Goal: Transaction & Acquisition: Subscribe to service/newsletter

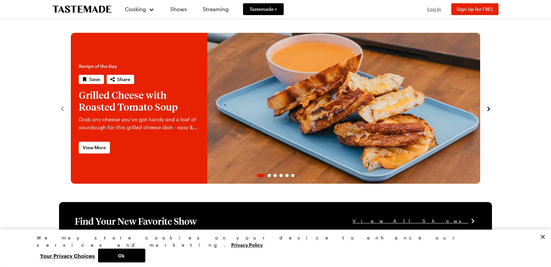
click at [436, 8] on span "Log In" at bounding box center [435, 9] width 14 height 6
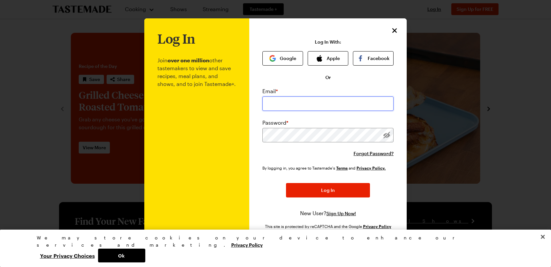
click at [303, 104] on input "email" at bounding box center [328, 103] width 131 height 14
type input "[PERSON_NAME][EMAIL_ADDRESS][PERSON_NAME][DOMAIN_NAME]"
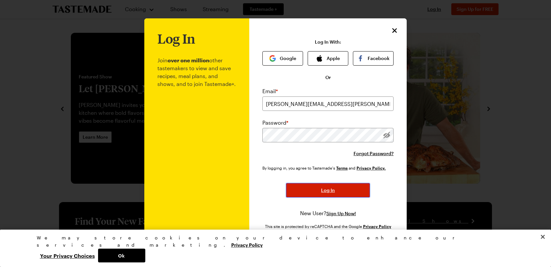
click at [324, 185] on button "Log In" at bounding box center [328, 190] width 84 height 14
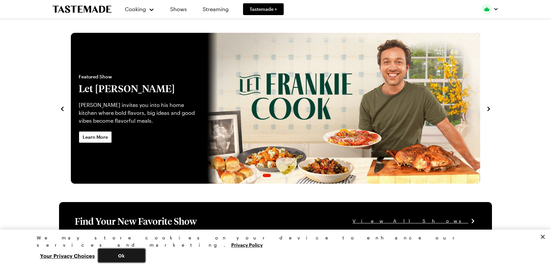
click at [145, 256] on button "Ok" at bounding box center [121, 256] width 47 height 14
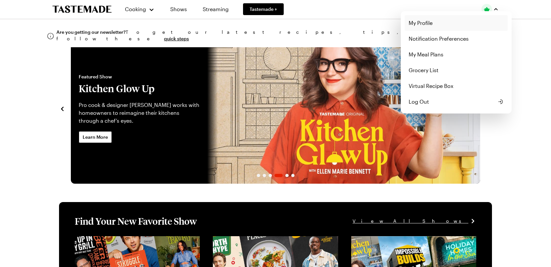
click at [434, 25] on link "My Profile" at bounding box center [456, 23] width 103 height 16
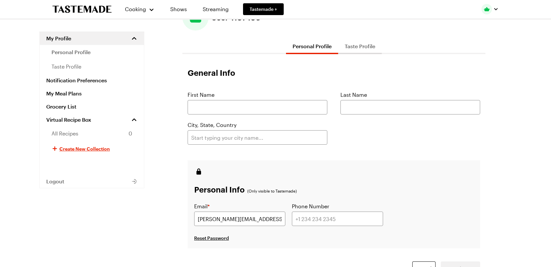
scroll to position [22, 0]
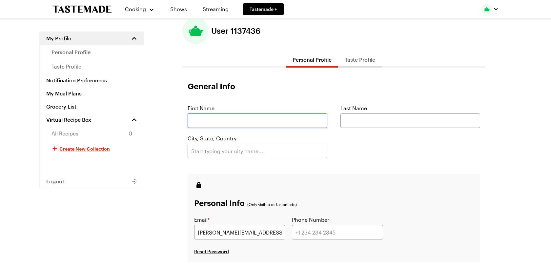
click at [246, 121] on input "text" at bounding box center [258, 121] width 140 height 14
type input "[PERSON_NAME]"
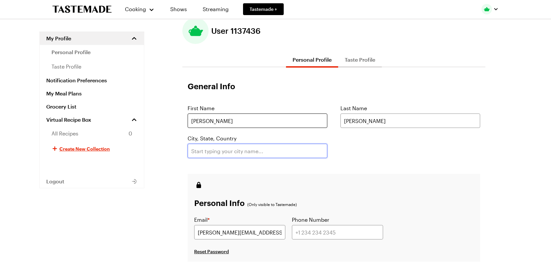
type input "Bellwood"
type input "7089838178"
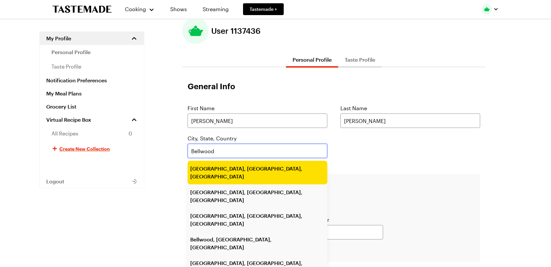
type input "[GEOGRAPHIC_DATA], [GEOGRAPHIC_DATA], [GEOGRAPHIC_DATA]"
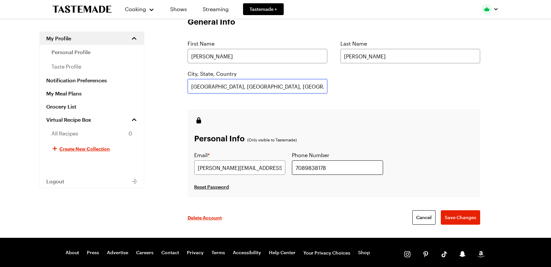
scroll to position [91, 0]
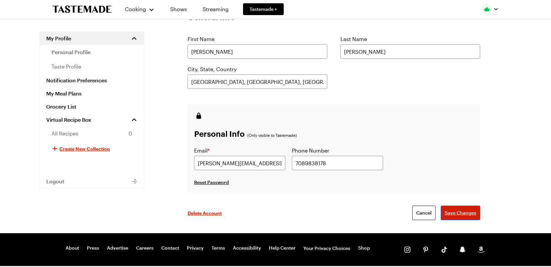
click at [469, 213] on span "Save Changes" at bounding box center [461, 213] width 32 height 7
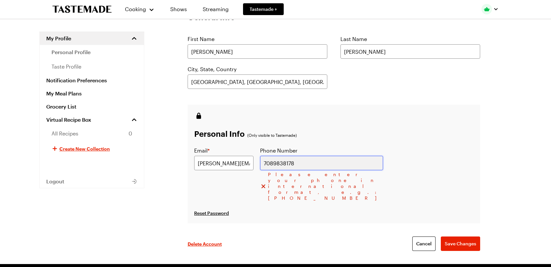
drag, startPoint x: 334, startPoint y: 160, endPoint x: 286, endPoint y: 155, distance: 49.2
click at [286, 155] on div "Email * [PERSON_NAME][EMAIL_ADDRESS][PERSON_NAME][DOMAIN_NAME] Phone Number [PH…" at bounding box center [288, 174] width 189 height 54
click at [402, 139] on div "Personal Info (Only visible to Tastemade) Email * [PERSON_NAME][EMAIL_ADDRESS][…" at bounding box center [334, 164] width 293 height 119
click at [295, 163] on input "[PHONE_NUMBER]" at bounding box center [321, 163] width 123 height 14
click at [333, 191] on div "Personal Info (Only visible to Tastemade) Email * [PERSON_NAME][EMAIL_ADDRESS][…" at bounding box center [334, 164] width 293 height 119
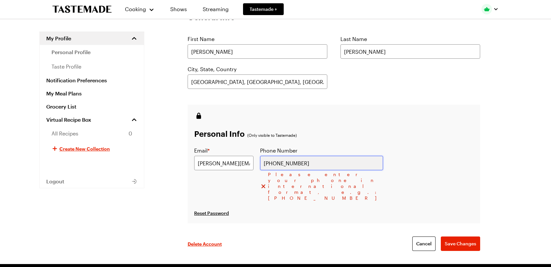
click at [339, 163] on input "[PHONE_NUMBER]" at bounding box center [321, 163] width 123 height 14
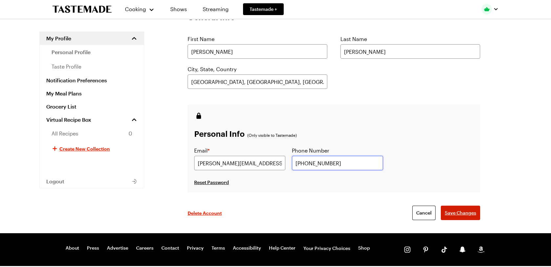
type input "[PHONE_NUMBER]"
click at [459, 211] on span "Save Changes" at bounding box center [461, 213] width 32 height 7
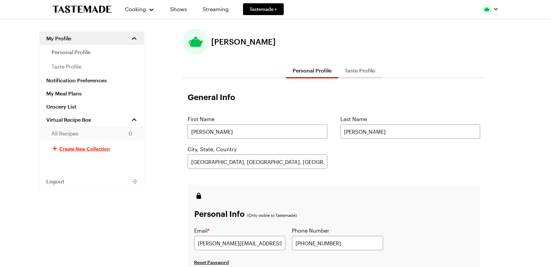
scroll to position [0, 0]
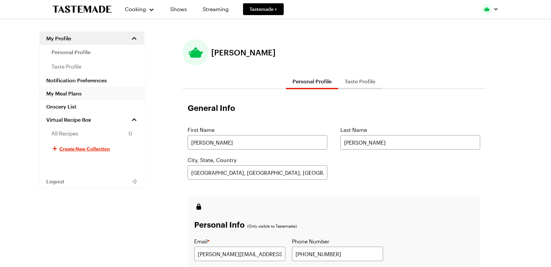
click at [75, 92] on link "My Meal Plans" at bounding box center [92, 93] width 104 height 13
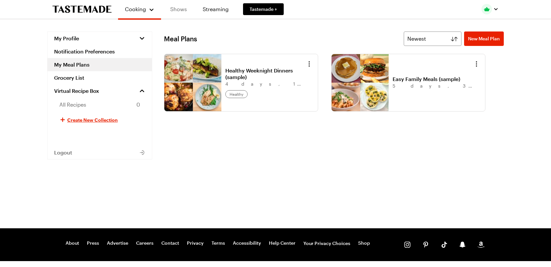
click at [177, 11] on link "Shows" at bounding box center [179, 9] width 30 height 18
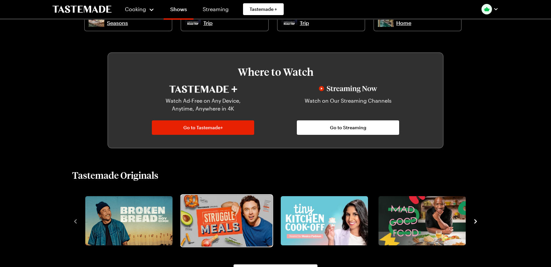
scroll to position [318, 0]
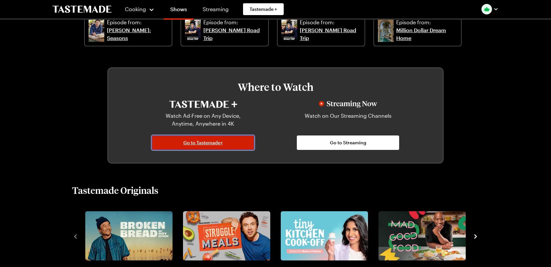
click at [211, 146] on link "Go to Tastemade+" at bounding box center [203, 143] width 102 height 14
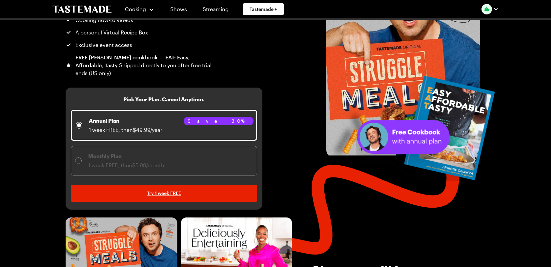
scroll to position [116, 0]
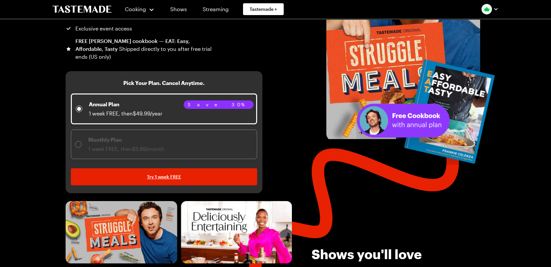
click at [200, 156] on span "Monthly Plan 1 week FREE, then $5.99/month" at bounding box center [164, 145] width 186 height 30
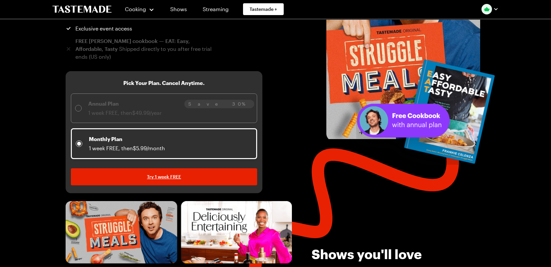
click at [201, 115] on div "Annual Plan 1 week FREE, then $49.99/year" at bounding box center [164, 108] width 178 height 17
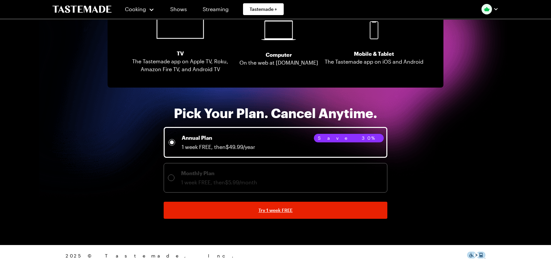
scroll to position [1446, 0]
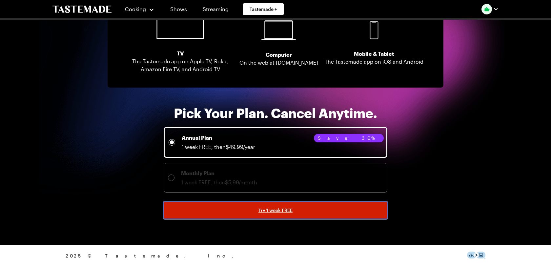
click at [276, 214] on span "Try 1 week FREE" at bounding box center [276, 210] width 34 height 7
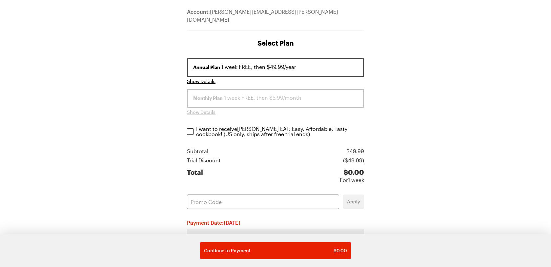
scroll to position [73, 0]
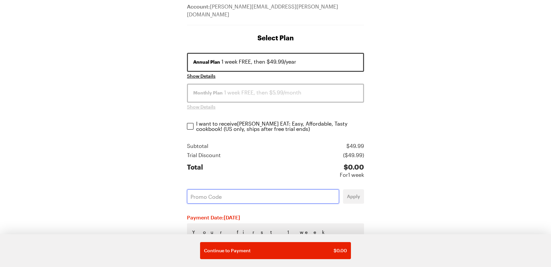
click at [255, 190] on input "text" at bounding box center [263, 196] width 152 height 14
paste input "QKQ4V6GY"
type input "QKQ4V6GY"
click at [357, 193] on span "Apply" at bounding box center [353, 196] width 13 height 7
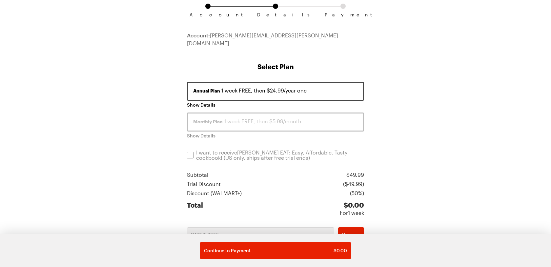
scroll to position [100, 0]
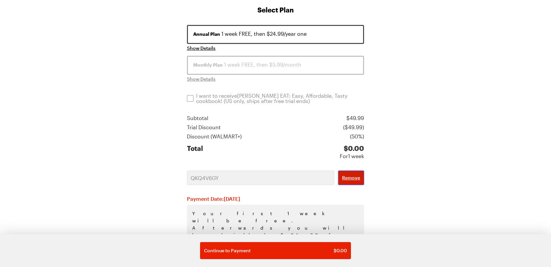
click at [353, 175] on span "Remove" at bounding box center [351, 178] width 18 height 7
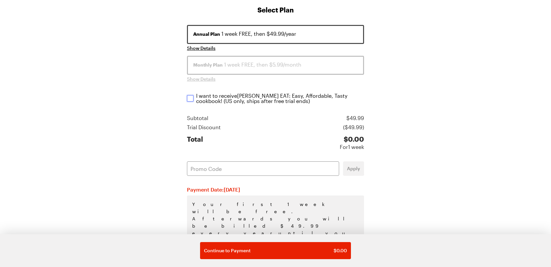
click at [191, 95] on input "I want to receive [PERSON_NAME] EAT: Easy, Affordable, Tasty cookbook ! (US onl…" at bounding box center [190, 98] width 7 height 7
checkbox input "true"
click at [262, 162] on input "text" at bounding box center [263, 168] width 152 height 14
paste input "QKQ4V6GY"
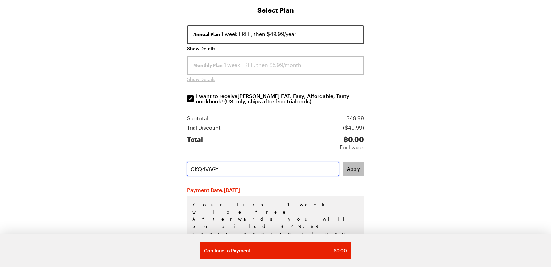
type input "QKQ4V6GY"
click at [354, 166] on span "Apply" at bounding box center [353, 169] width 13 height 7
checkbox input "false"
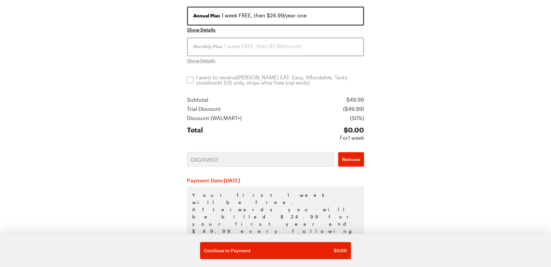
scroll to position [119, 0]
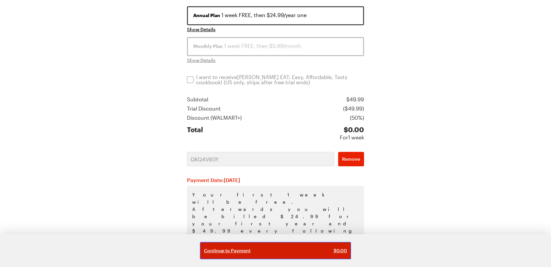
click at [278, 248] on div "Continue to Payment $ 0.00" at bounding box center [275, 250] width 143 height 7
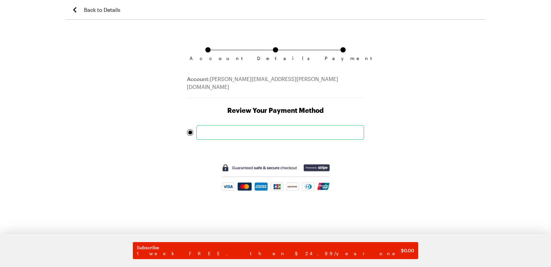
click at [405, 86] on div "Account Details Payment Account: [PERSON_NAME][EMAIL_ADDRESS][PERSON_NAME][DOMA…" at bounding box center [276, 148] width 420 height 240
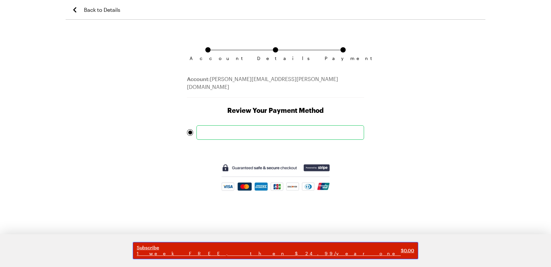
click at [304, 253] on span "1 week FREE, then $24.99/year one" at bounding box center [269, 254] width 264 height 6
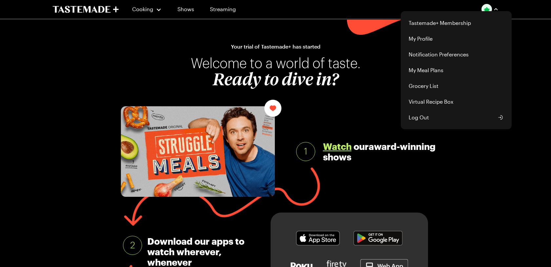
click at [494, 6] on button "button" at bounding box center [490, 9] width 17 height 11
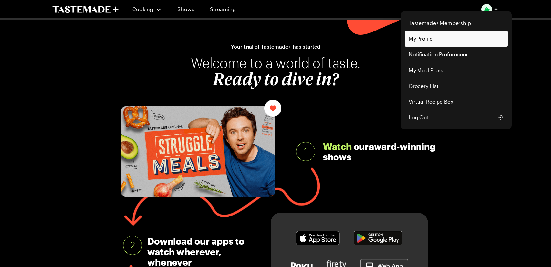
click at [440, 39] on link "My Profile" at bounding box center [456, 39] width 103 height 16
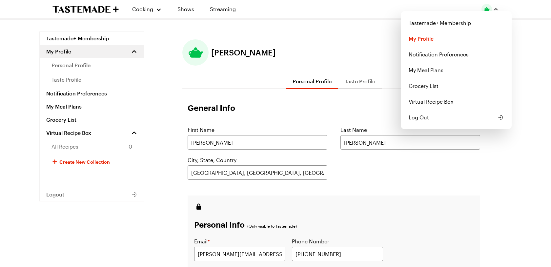
click at [248, 174] on div "Cooking Shows Streaming Tastemade+ Membership My Profile Notification Preferenc…" at bounding box center [275, 194] width 473 height 389
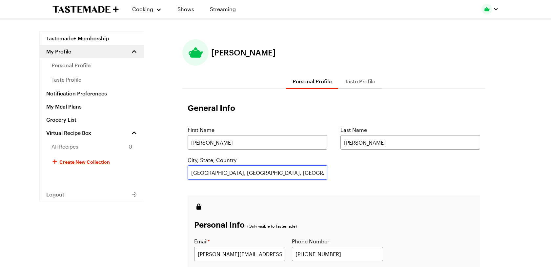
drag, startPoint x: 241, startPoint y: 173, endPoint x: 185, endPoint y: 166, distance: 56.5
click at [185, 166] on form "General Info First Name [PERSON_NAME] Last Name [GEOGRAPHIC_DATA], State, Count…" at bounding box center [333, 213] width 303 height 222
click at [374, 160] on div "City, State, Country [GEOGRAPHIC_DATA], [GEOGRAPHIC_DATA], [GEOGRAPHIC_DATA]" at bounding box center [334, 168] width 293 height 24
click at [262, 173] on input "[GEOGRAPHIC_DATA], [GEOGRAPHIC_DATA], [GEOGRAPHIC_DATA]" at bounding box center [258, 172] width 140 height 14
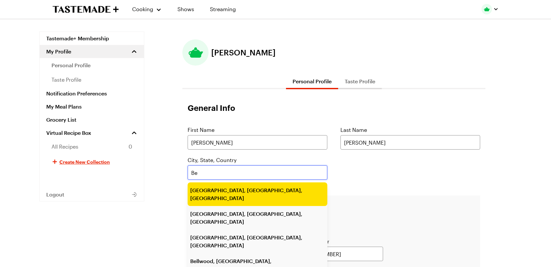
type input "B"
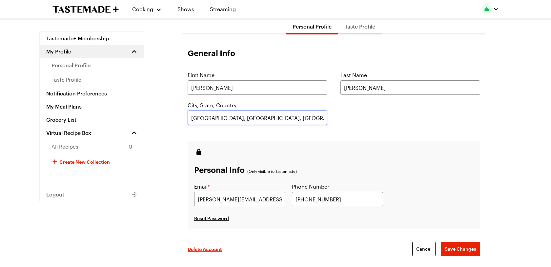
scroll to position [55, 0]
type input "[GEOGRAPHIC_DATA], [GEOGRAPHIC_DATA], [GEOGRAPHIC_DATA]"
click at [471, 250] on span "Save Changes" at bounding box center [461, 248] width 32 height 7
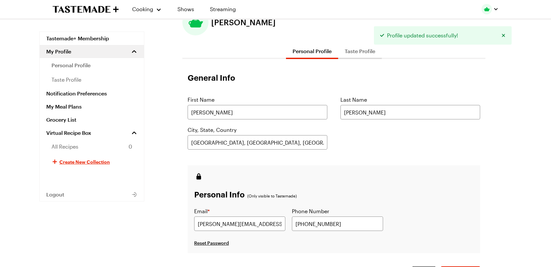
scroll to position [0, 0]
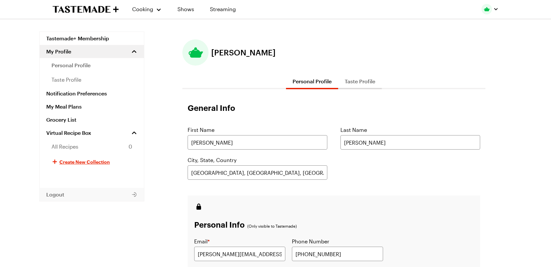
click at [63, 199] on button "Logout" at bounding box center [92, 194] width 104 height 13
